Goal: Information Seeking & Learning: Learn about a topic

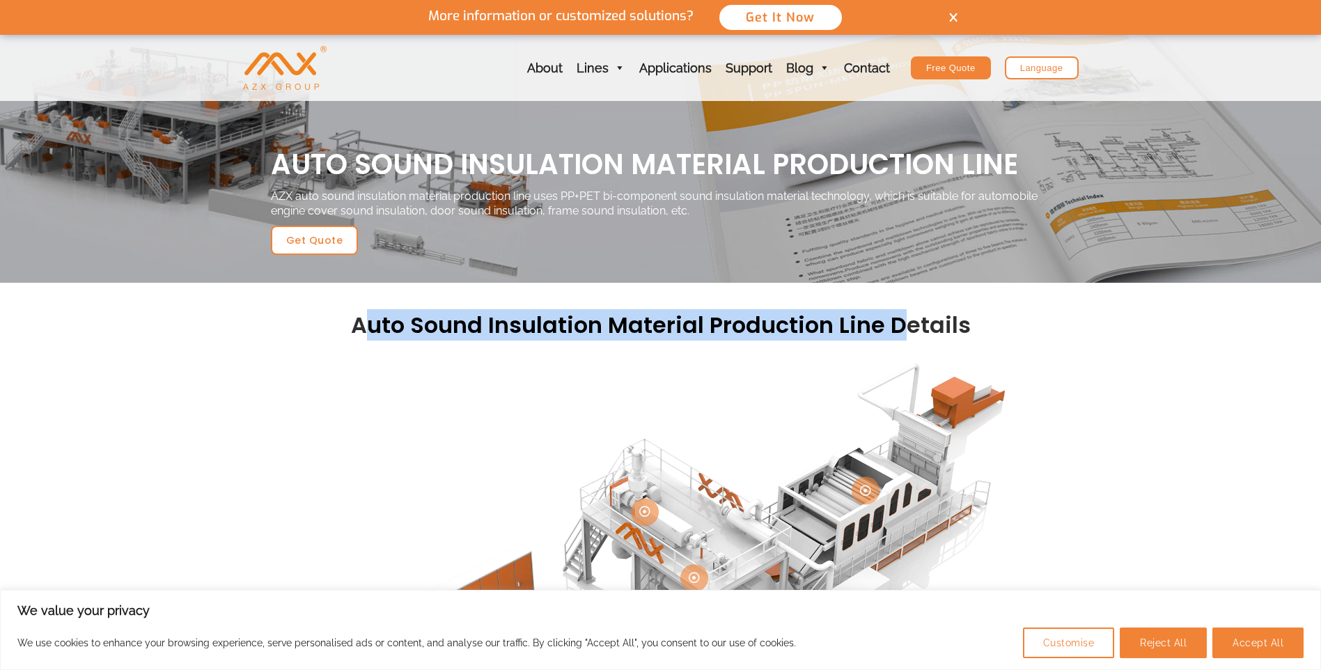
drag, startPoint x: 363, startPoint y: 294, endPoint x: 908, endPoint y: 326, distance: 545.7
click at [908, 326] on h2 "auto sound insulation material production line Details" at bounding box center [661, 325] width 780 height 29
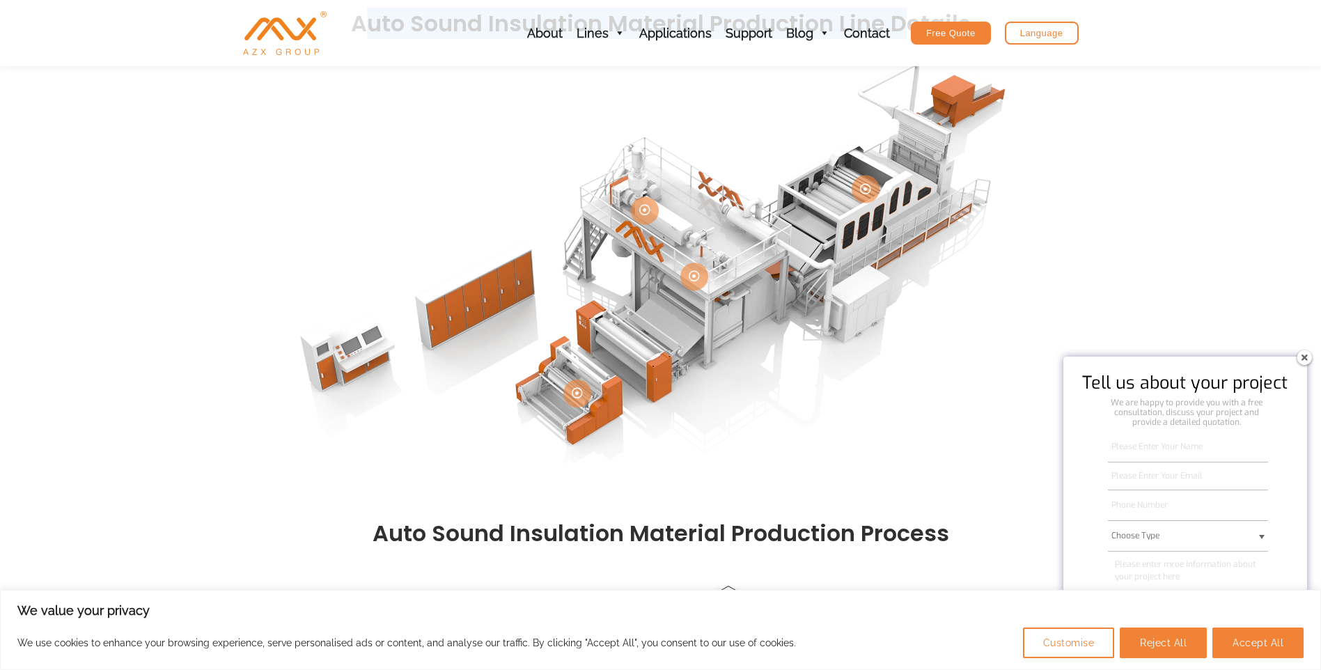
click at [1301, 357] on img at bounding box center [1305, 357] width 22 height 22
click at [1240, 643] on button "Accept All" at bounding box center [1258, 643] width 91 height 31
checkbox input "true"
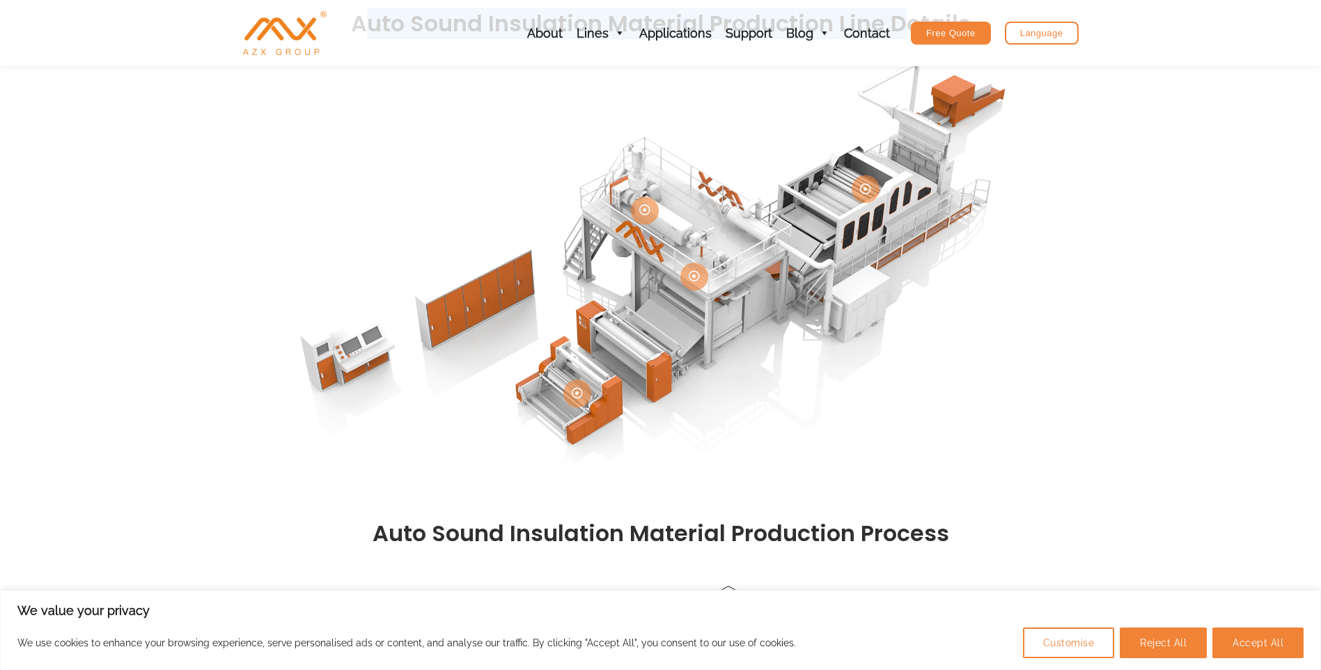
checkbox input "true"
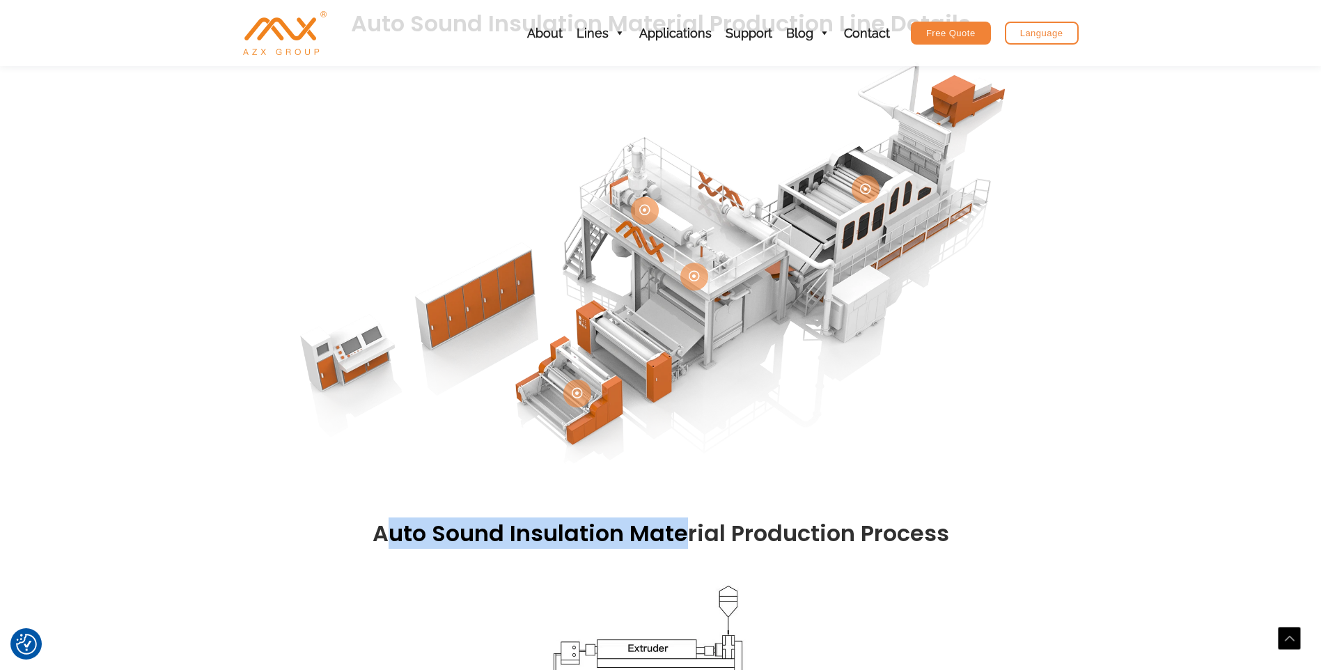
drag, startPoint x: 392, startPoint y: 545, endPoint x: 691, endPoint y: 546, distance: 298.9
click at [691, 546] on h2 "auto sound insulation material production process" at bounding box center [661, 533] width 780 height 29
drag, startPoint x: 691, startPoint y: 546, endPoint x: 612, endPoint y: 488, distance: 98.6
click at [612, 490] on img at bounding box center [661, 268] width 794 height 447
click at [711, 433] on img at bounding box center [661, 268] width 794 height 447
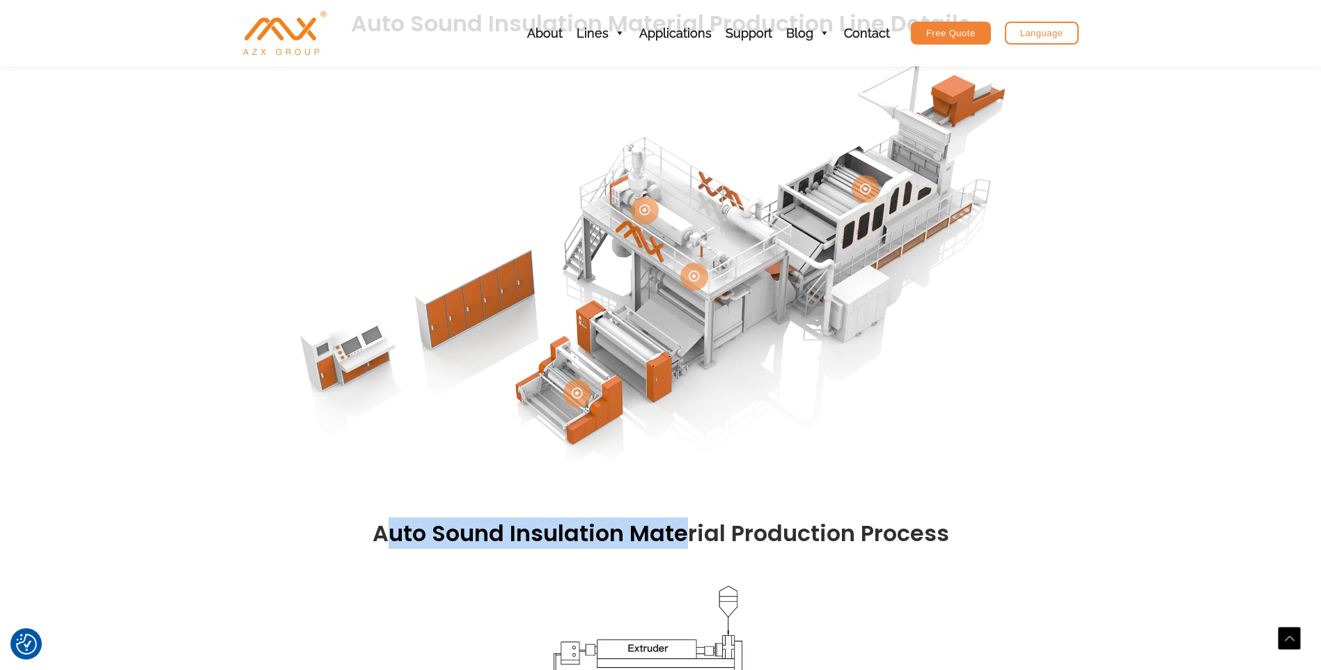
scroll to position [604, 0]
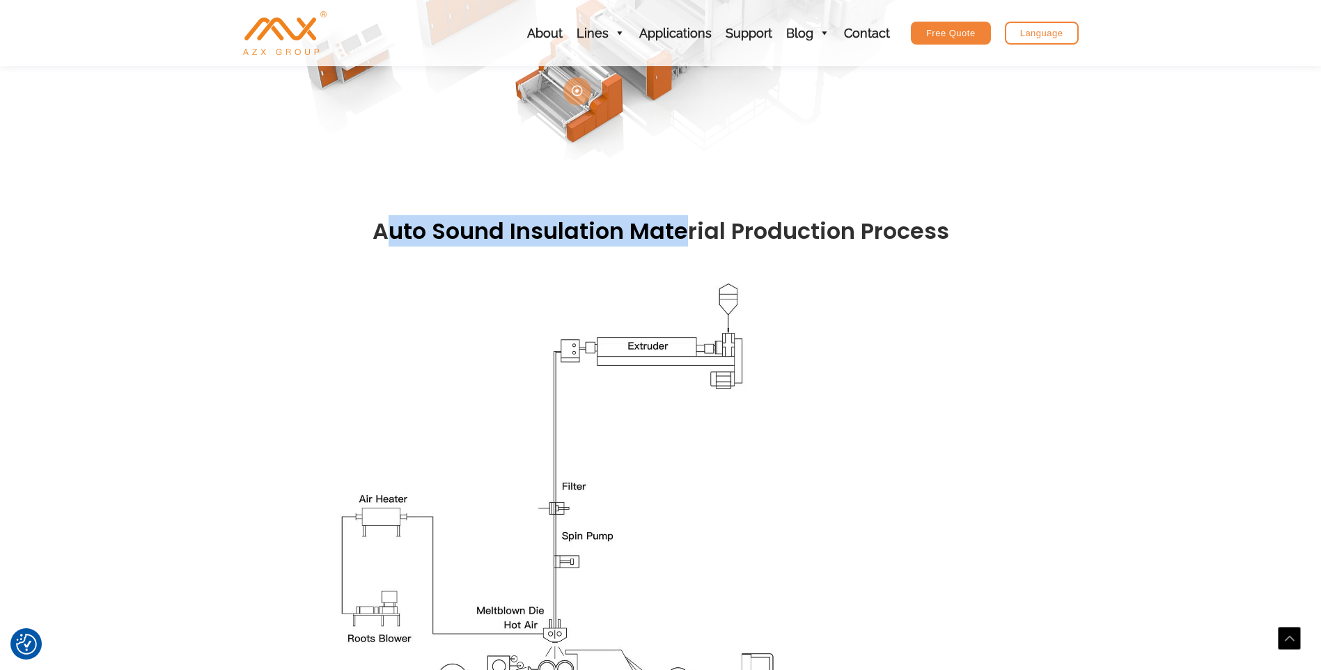
click at [979, 451] on div at bounding box center [661, 502] width 780 height 484
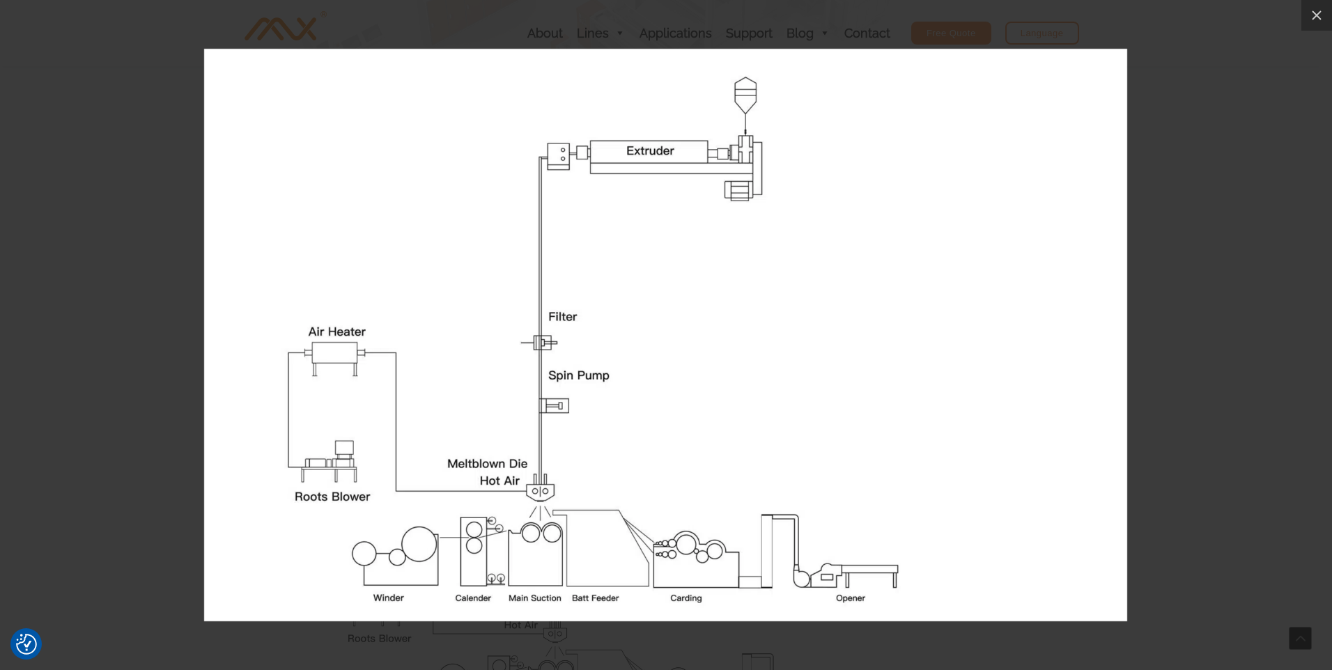
click at [1178, 398] on div at bounding box center [666, 335] width 1332 height 670
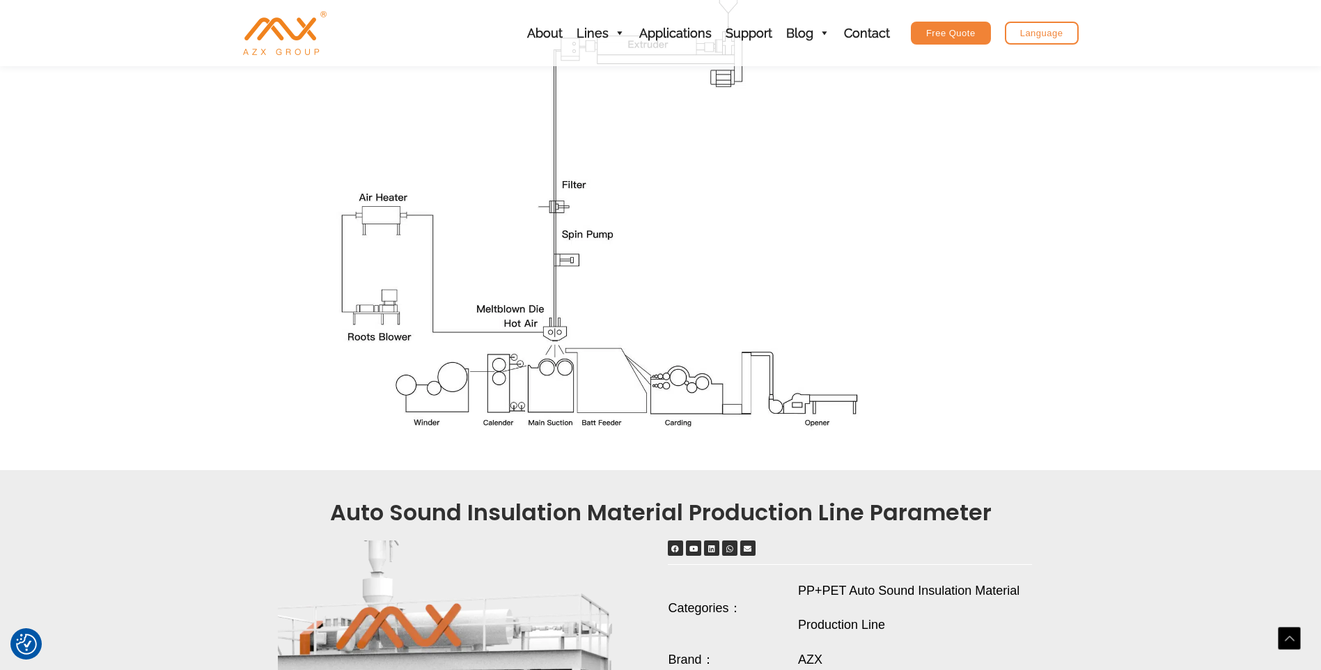
scroll to position [1207, 0]
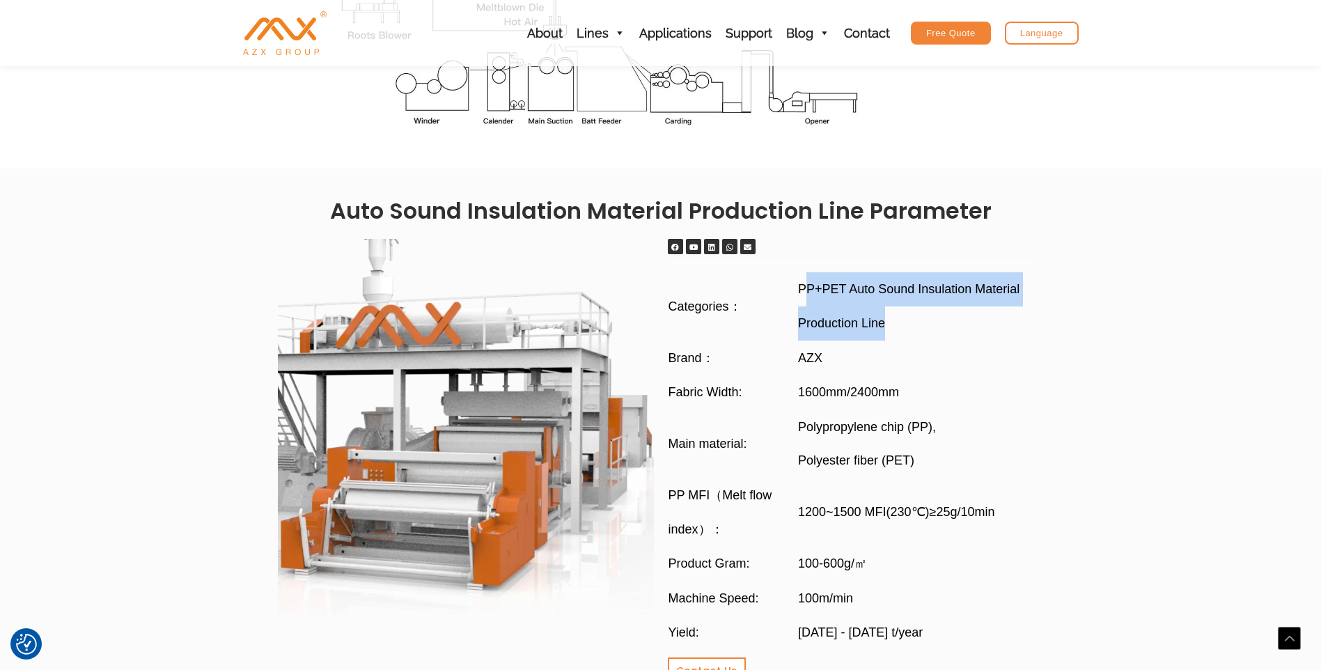
drag, startPoint x: 803, startPoint y: 284, endPoint x: 886, endPoint y: 332, distance: 96.2
click at [886, 332] on span "PP+PET Auto Sound Insulation Material Production Line" at bounding box center [920, 306] width 245 height 68
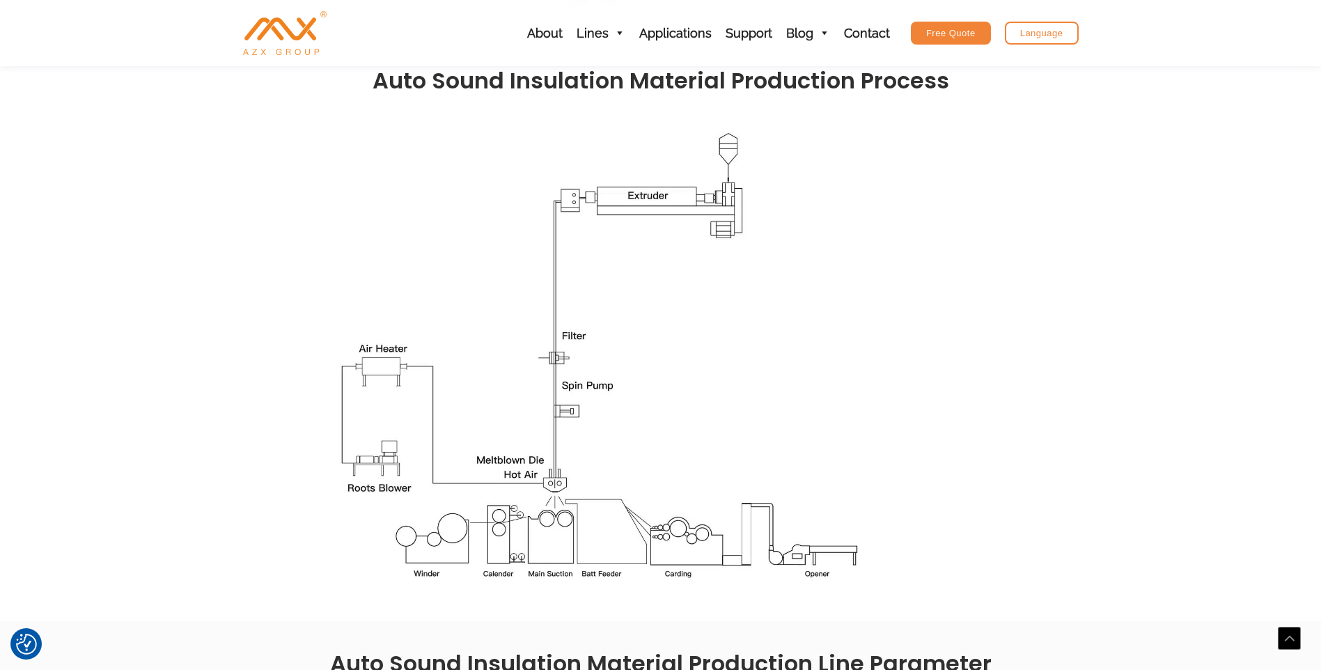
scroll to position [1056, 0]
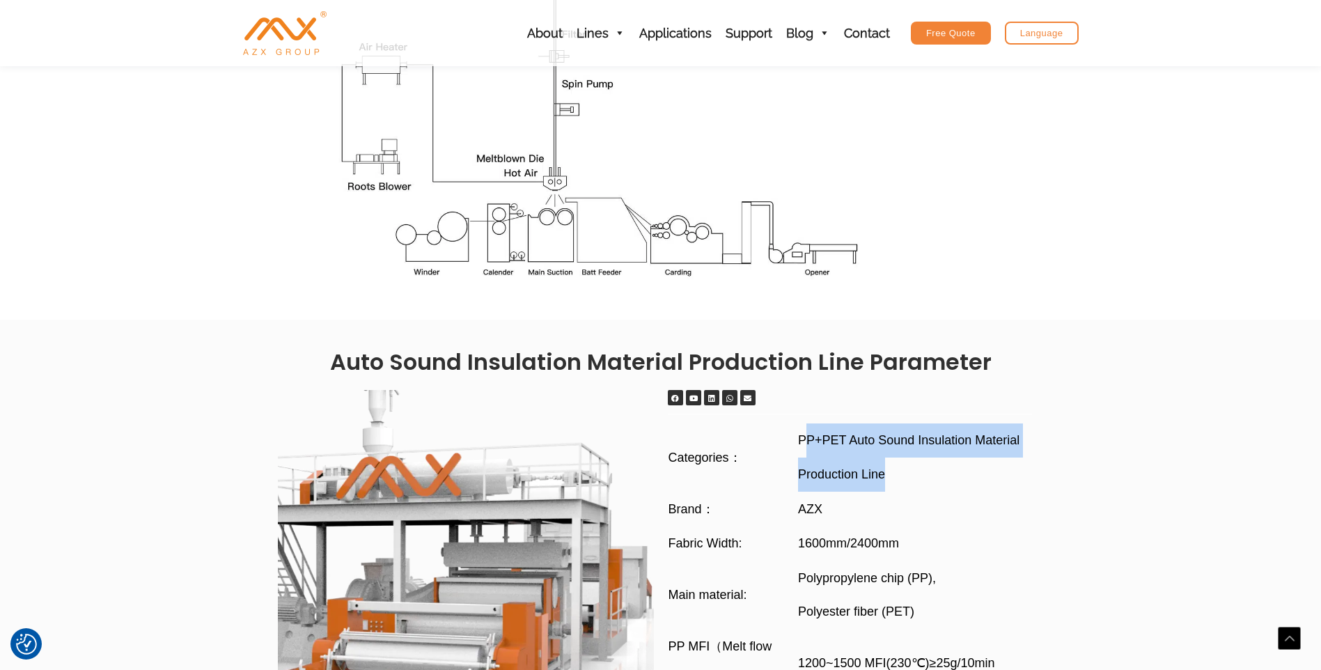
click at [449, 496] on div at bounding box center [466, 578] width 376 height 376
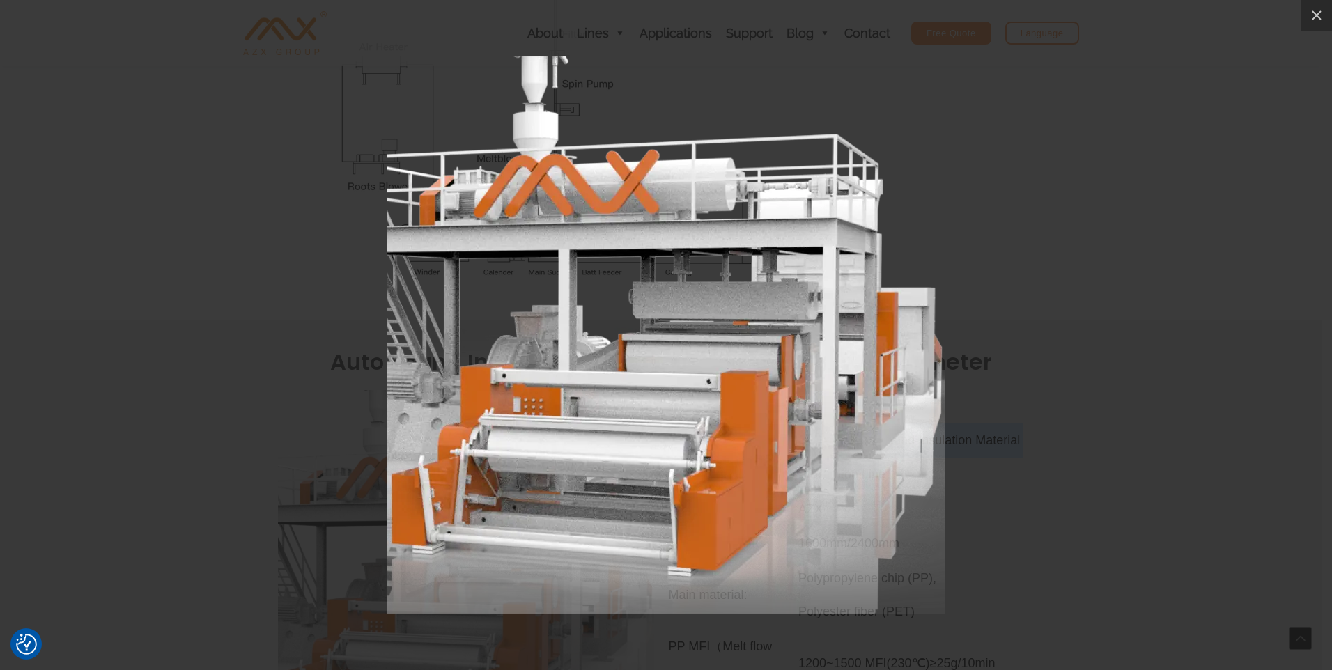
click at [1071, 416] on div at bounding box center [666, 335] width 1332 height 670
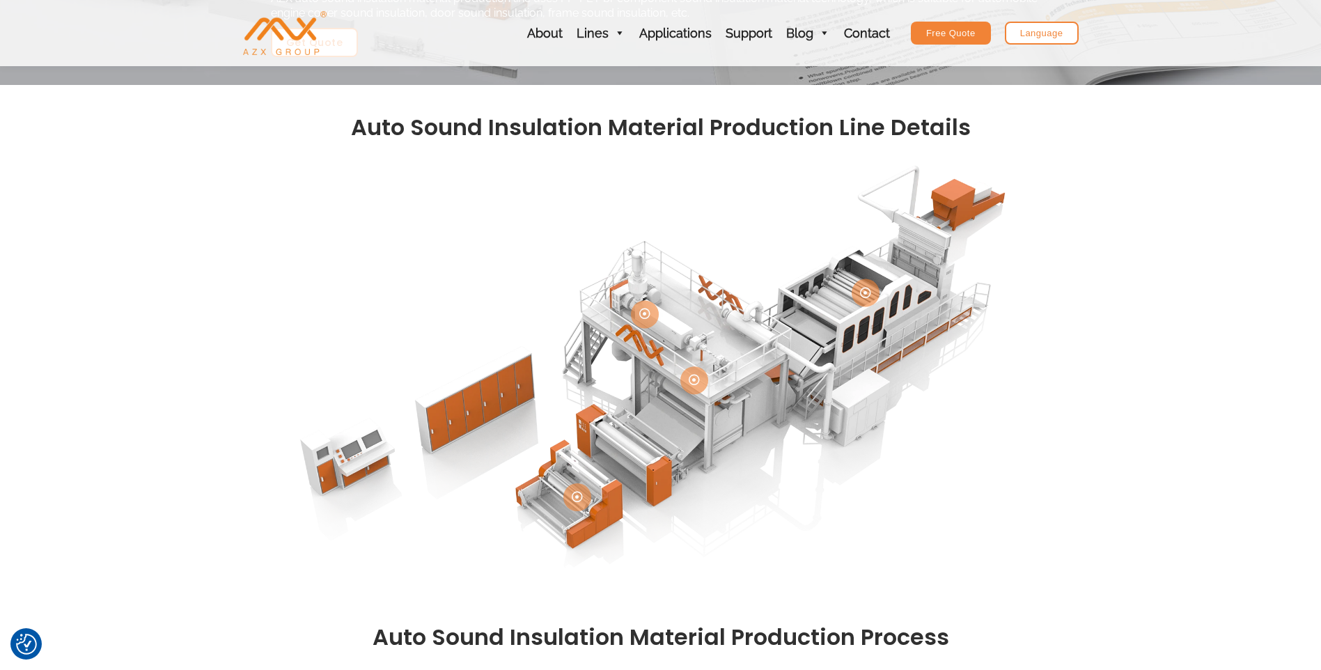
scroll to position [185, 0]
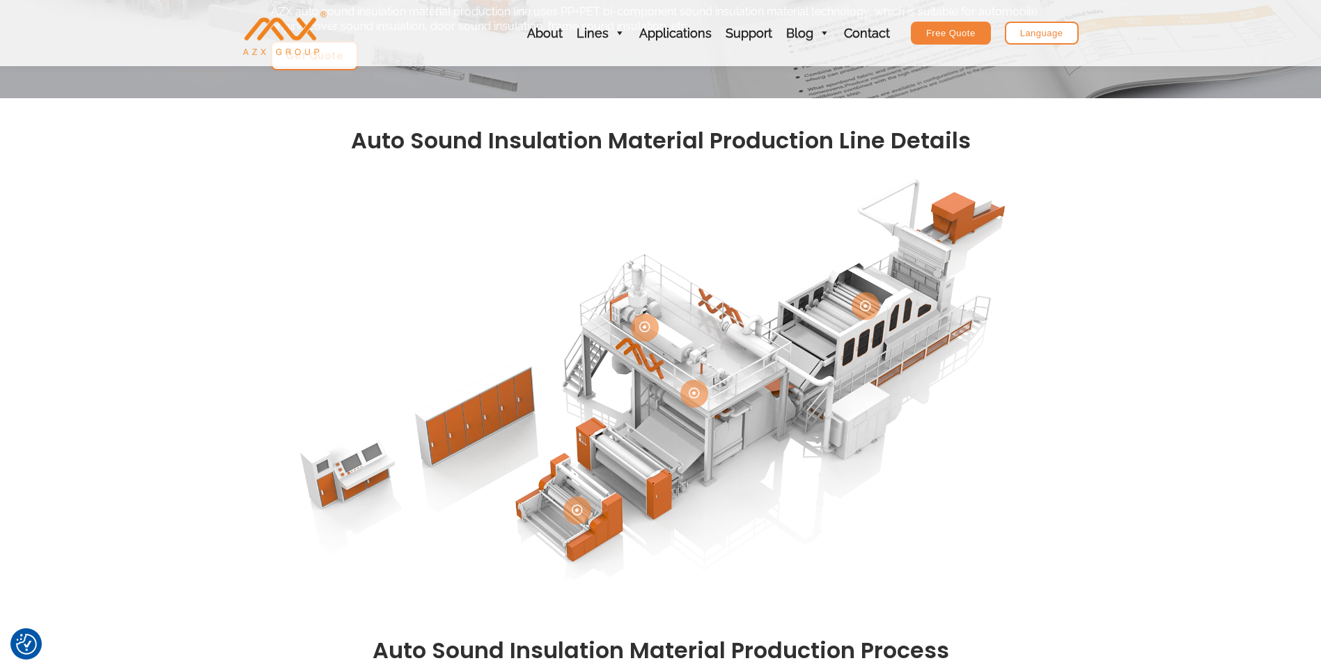
click at [1234, 258] on div at bounding box center [660, 385] width 1321 height 447
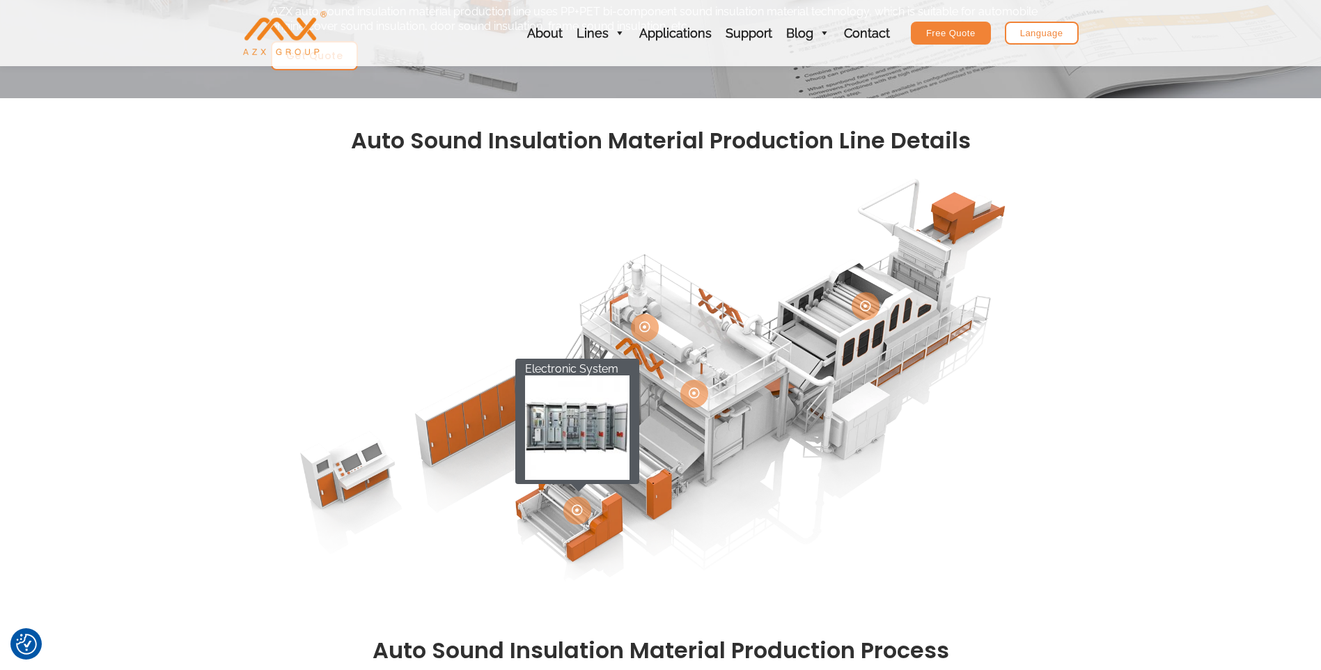
click at [577, 512] on icon at bounding box center [577, 509] width 11 height 11
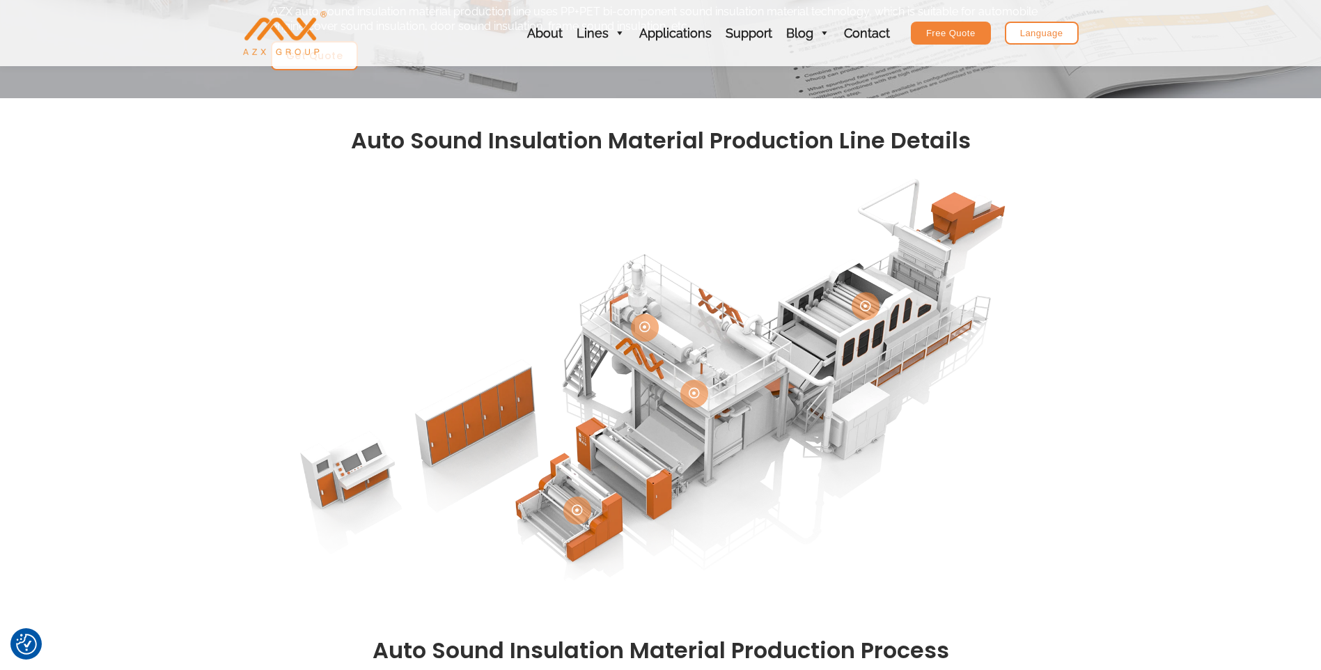
click at [576, 512] on icon at bounding box center [577, 509] width 11 height 11
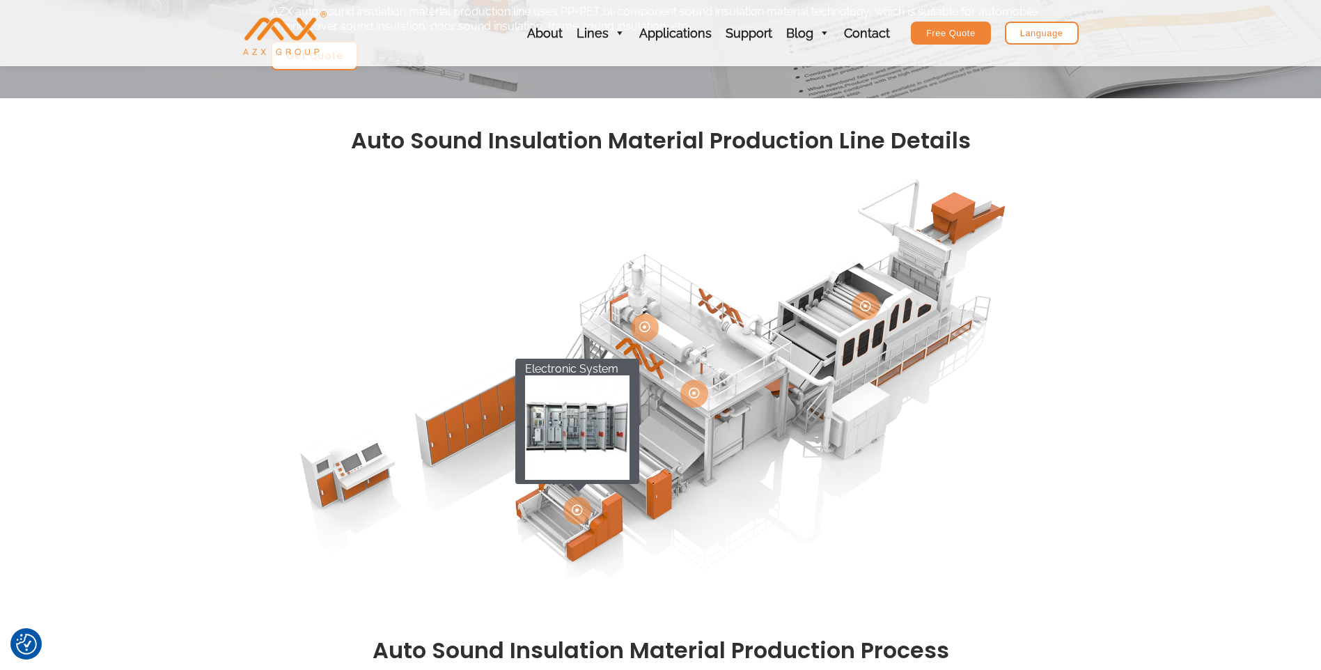
click at [577, 451] on img at bounding box center [577, 427] width 104 height 104
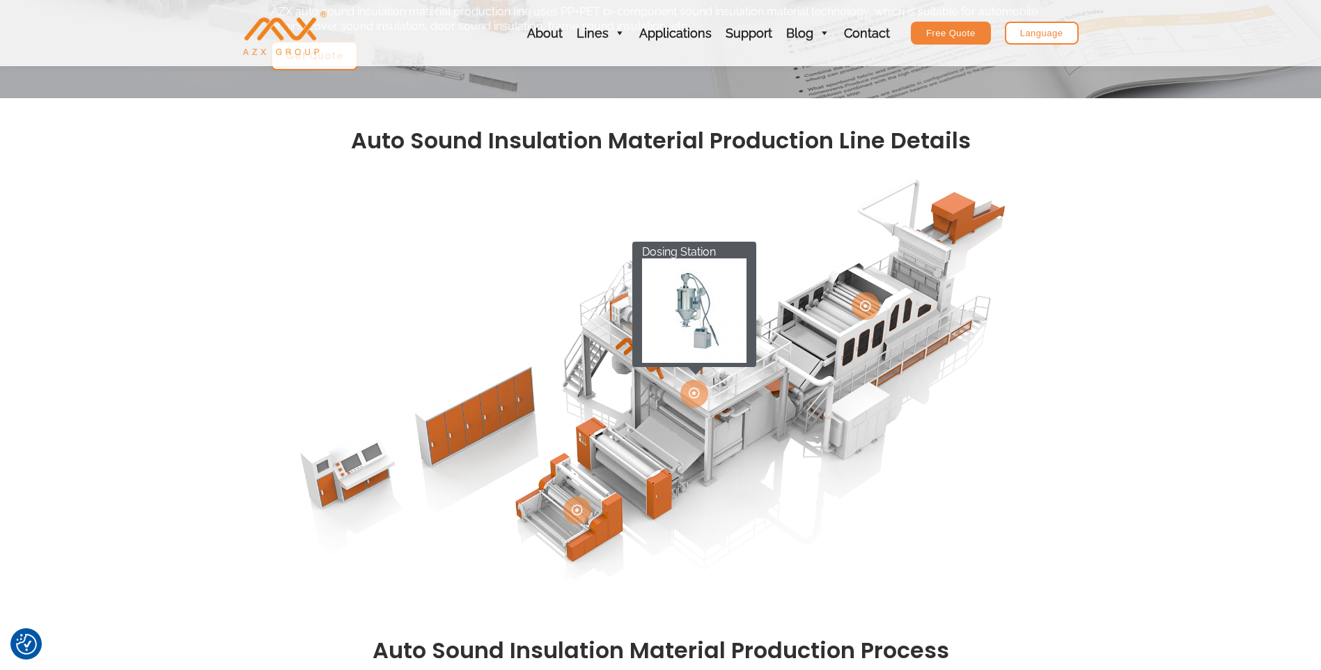
click at [697, 394] on icon at bounding box center [694, 392] width 11 height 11
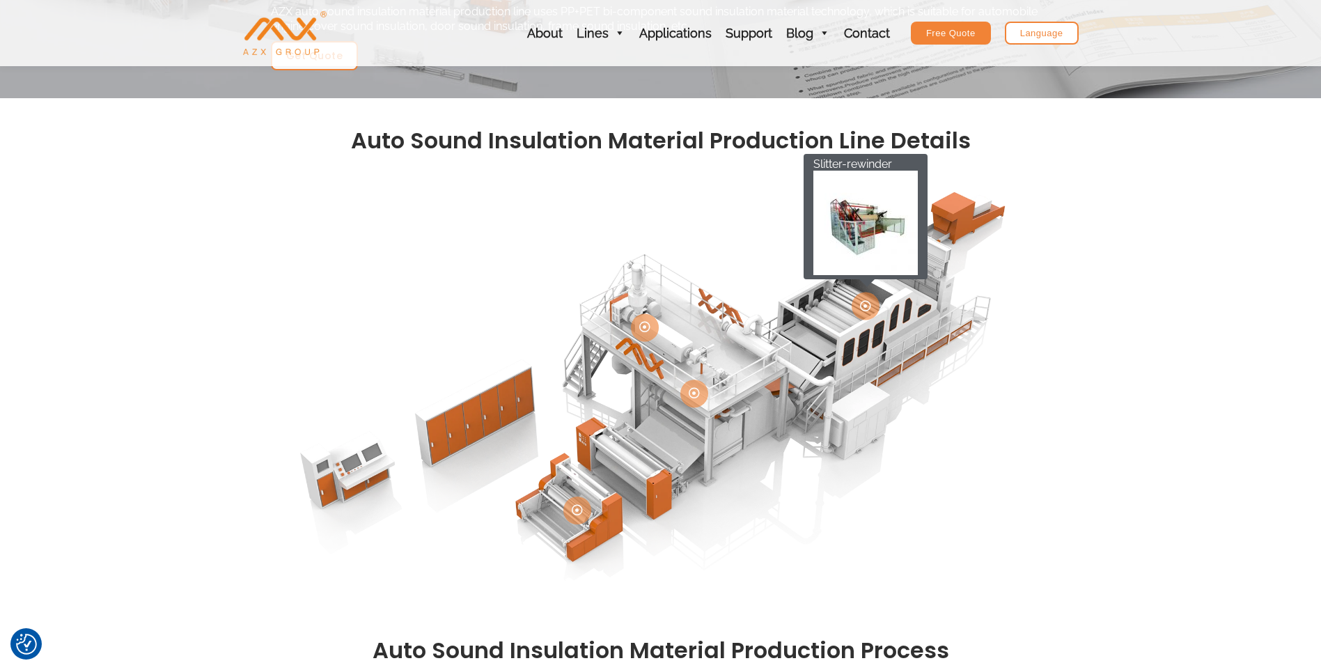
click at [865, 307] on icon at bounding box center [865, 305] width 11 height 11
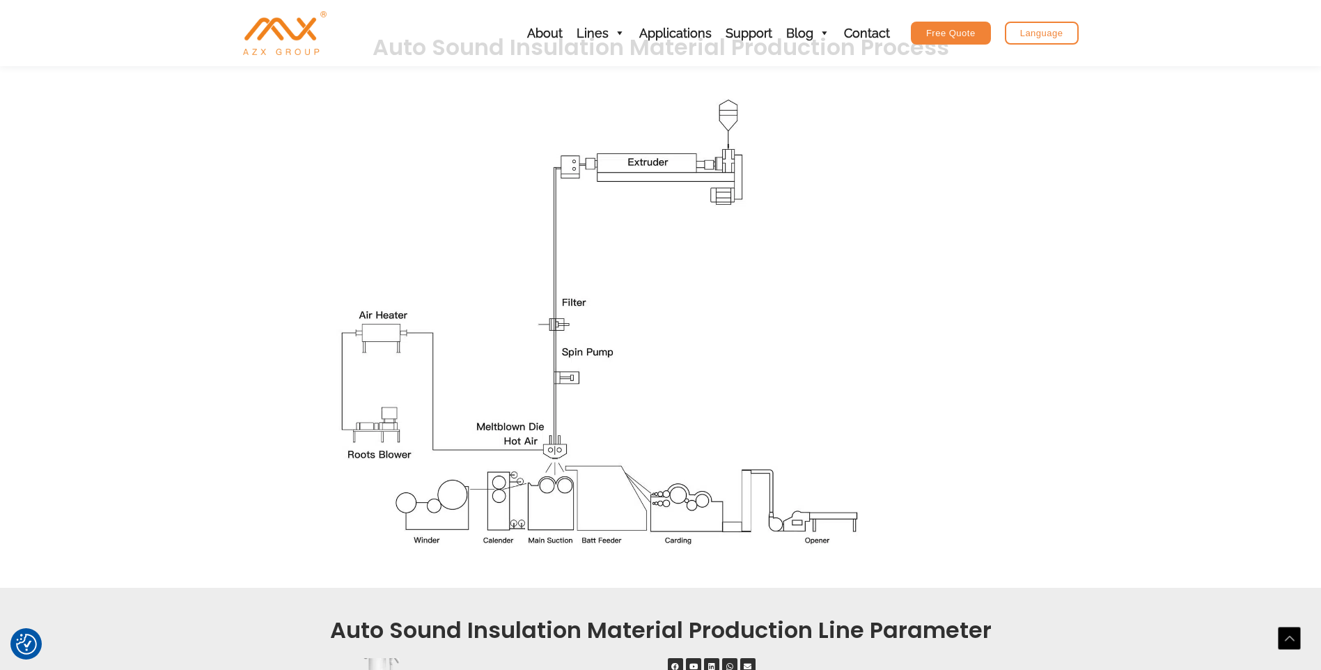
scroll to position [1392, 0]
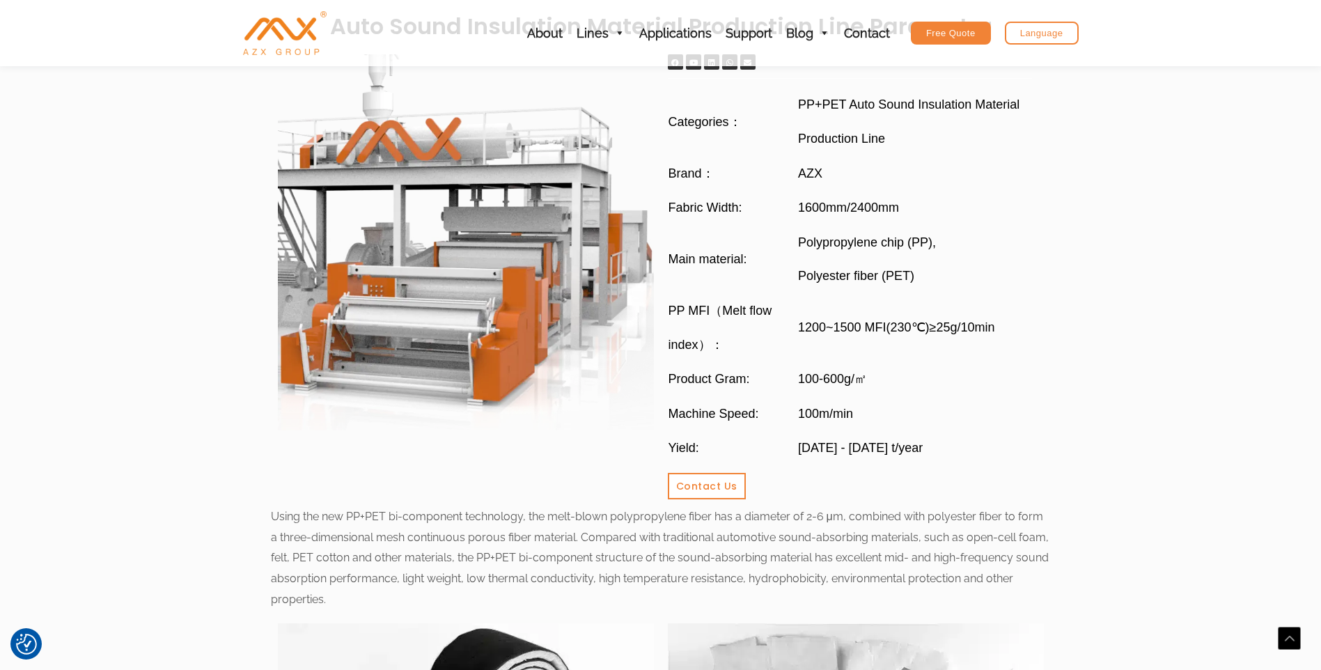
drag, startPoint x: 272, startPoint y: 517, endPoint x: 630, endPoint y: 601, distance: 367.9
click at [630, 601] on div "Using the new PP+PET bi-component technology, the melt-blown polypropylene fibe…" at bounding box center [661, 558] width 780 height 104
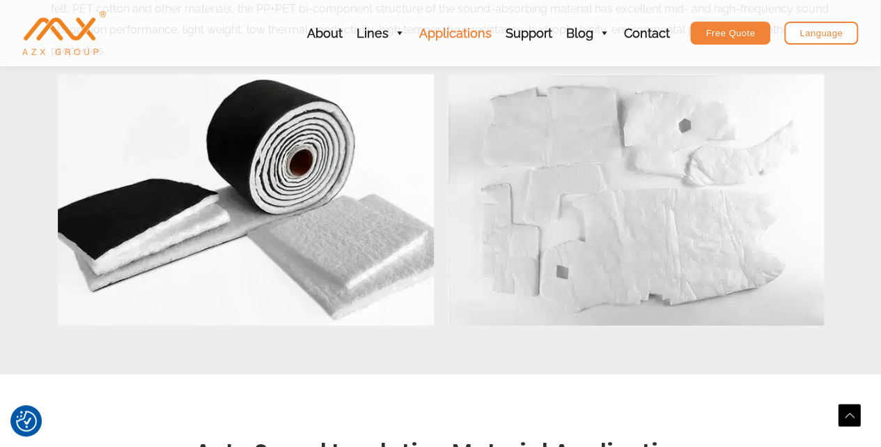
scroll to position [1711, 0]
